Goal: Navigation & Orientation: Find specific page/section

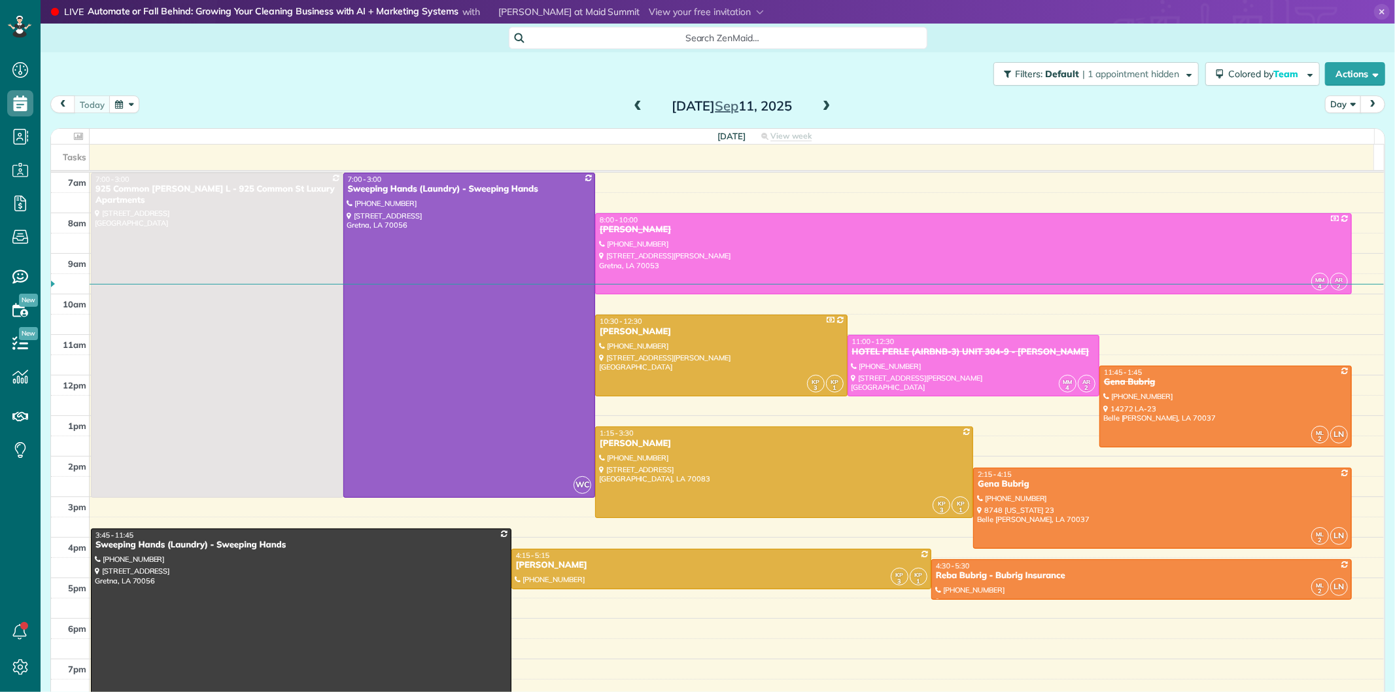
scroll to position [5, 5]
click at [1374, 10] on icon at bounding box center [1382, 12] width 16 height 16
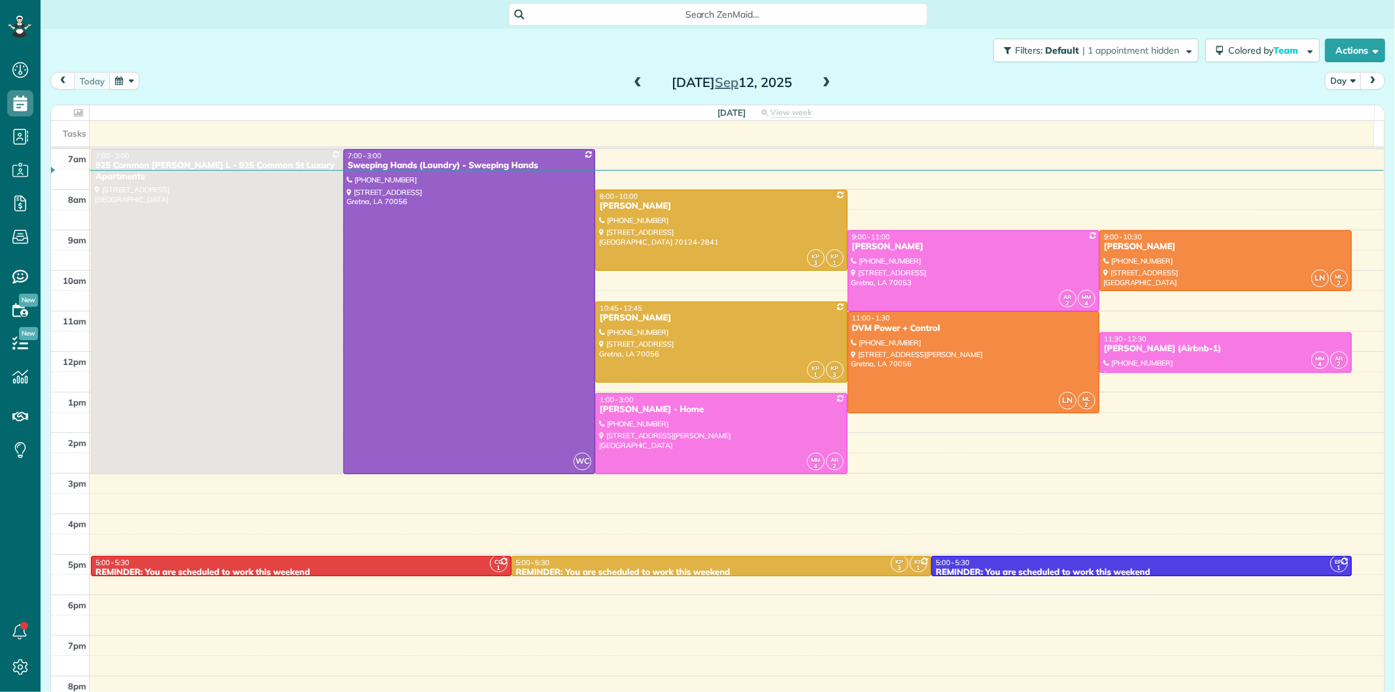
scroll to position [5, 5]
